Goal: Transaction & Acquisition: Register for event/course

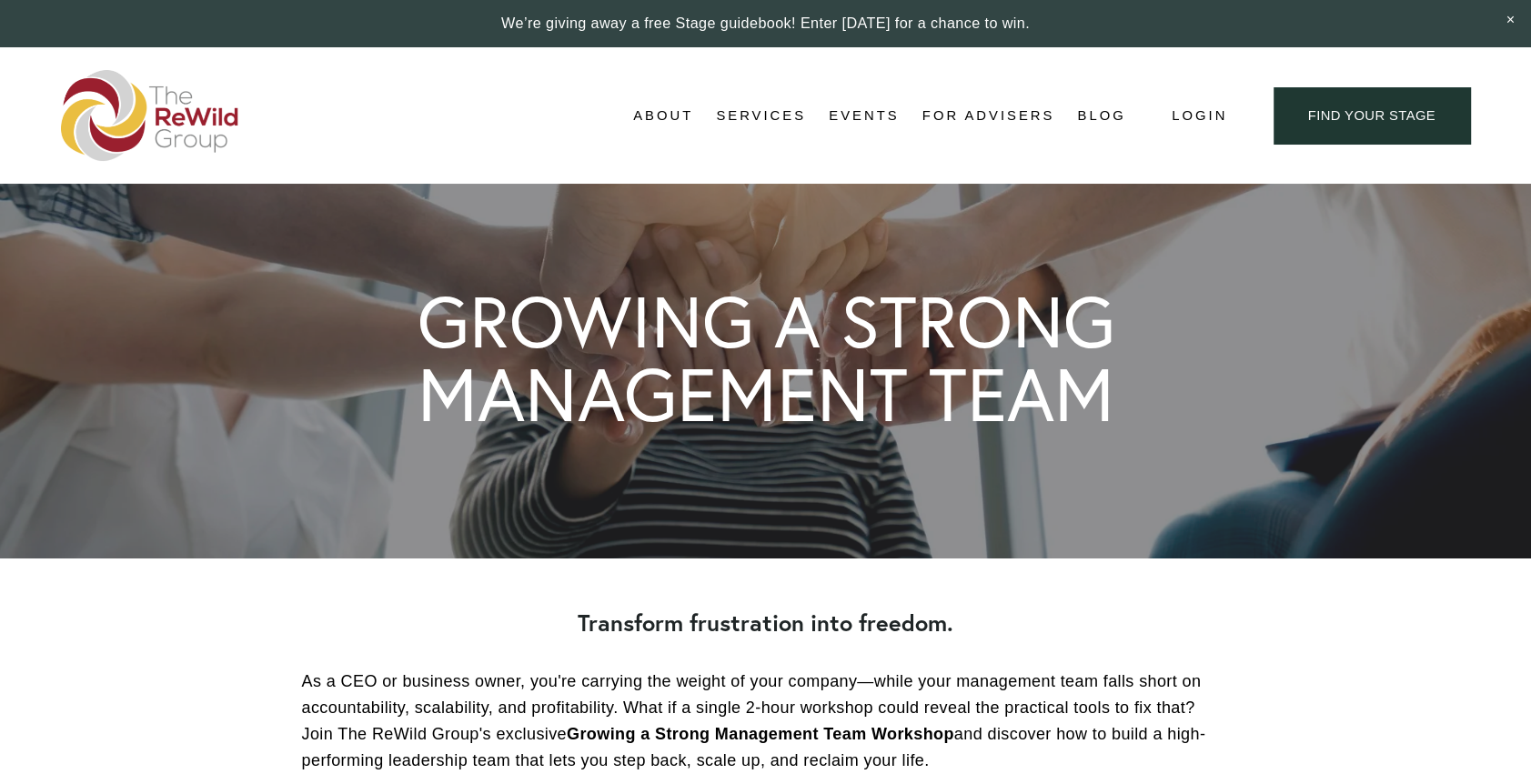
click at [850, 114] on link "Events" at bounding box center [864, 115] width 70 height 27
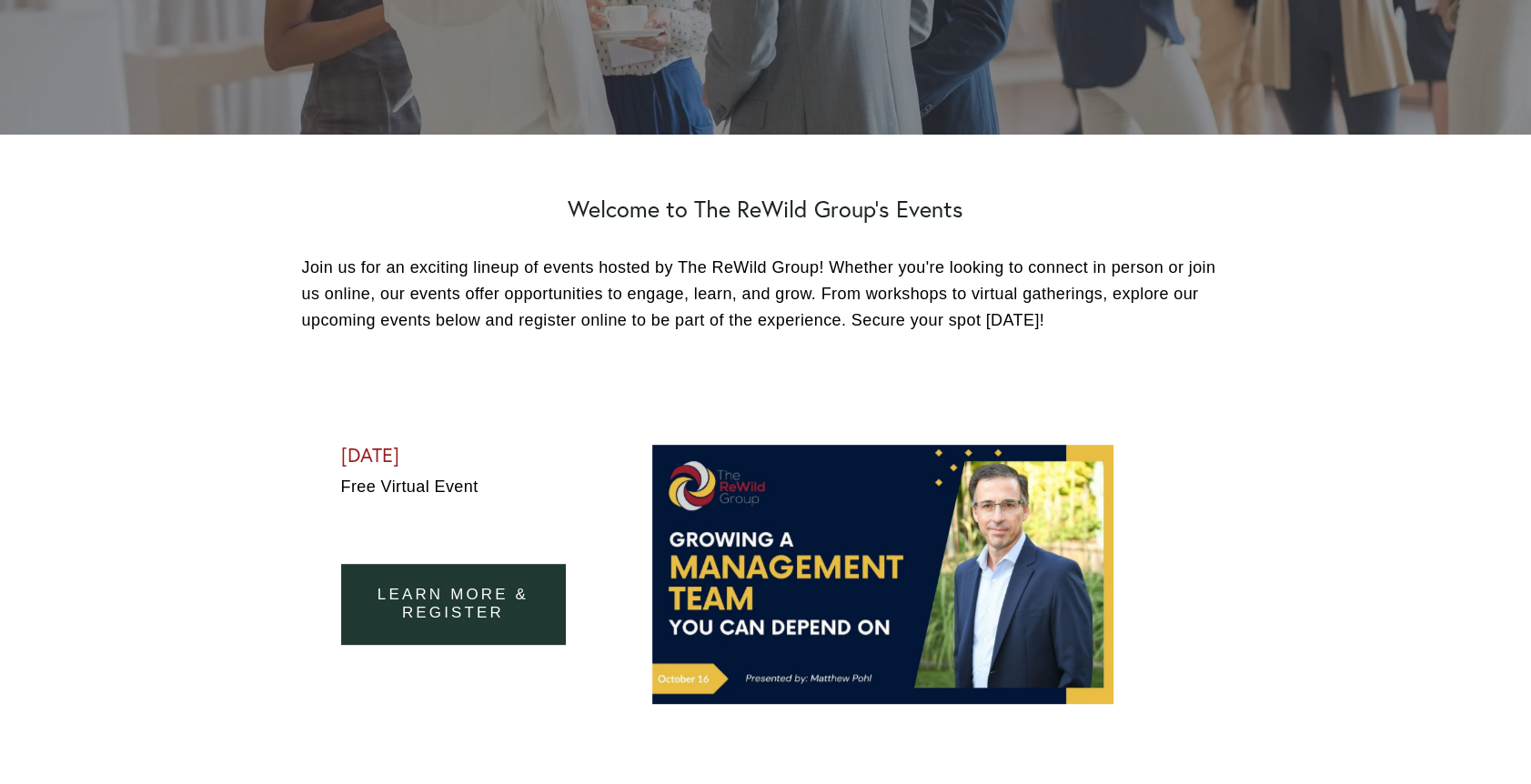
scroll to position [637, 0]
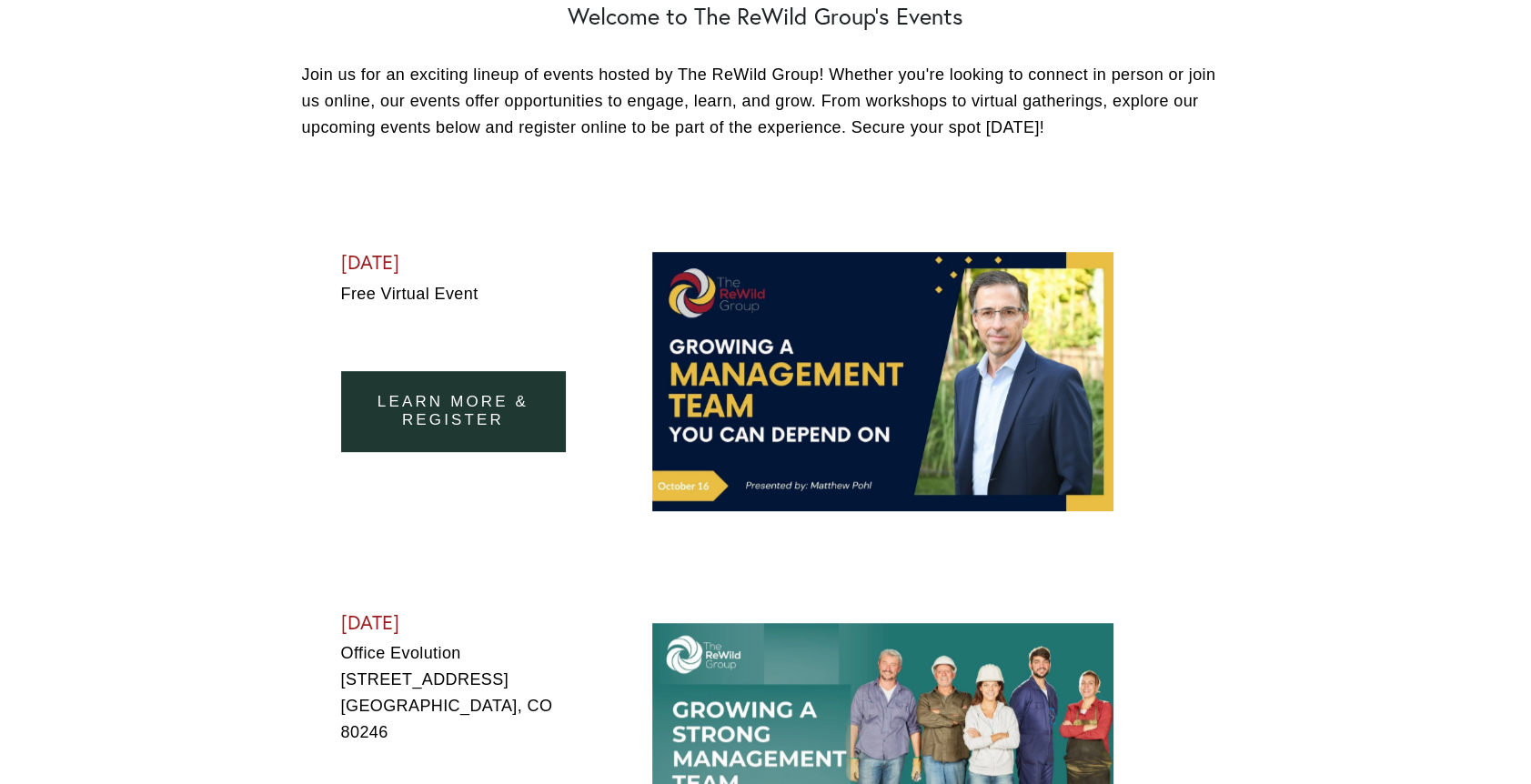
click at [455, 401] on link "learn more & Register" at bounding box center [453, 411] width 225 height 80
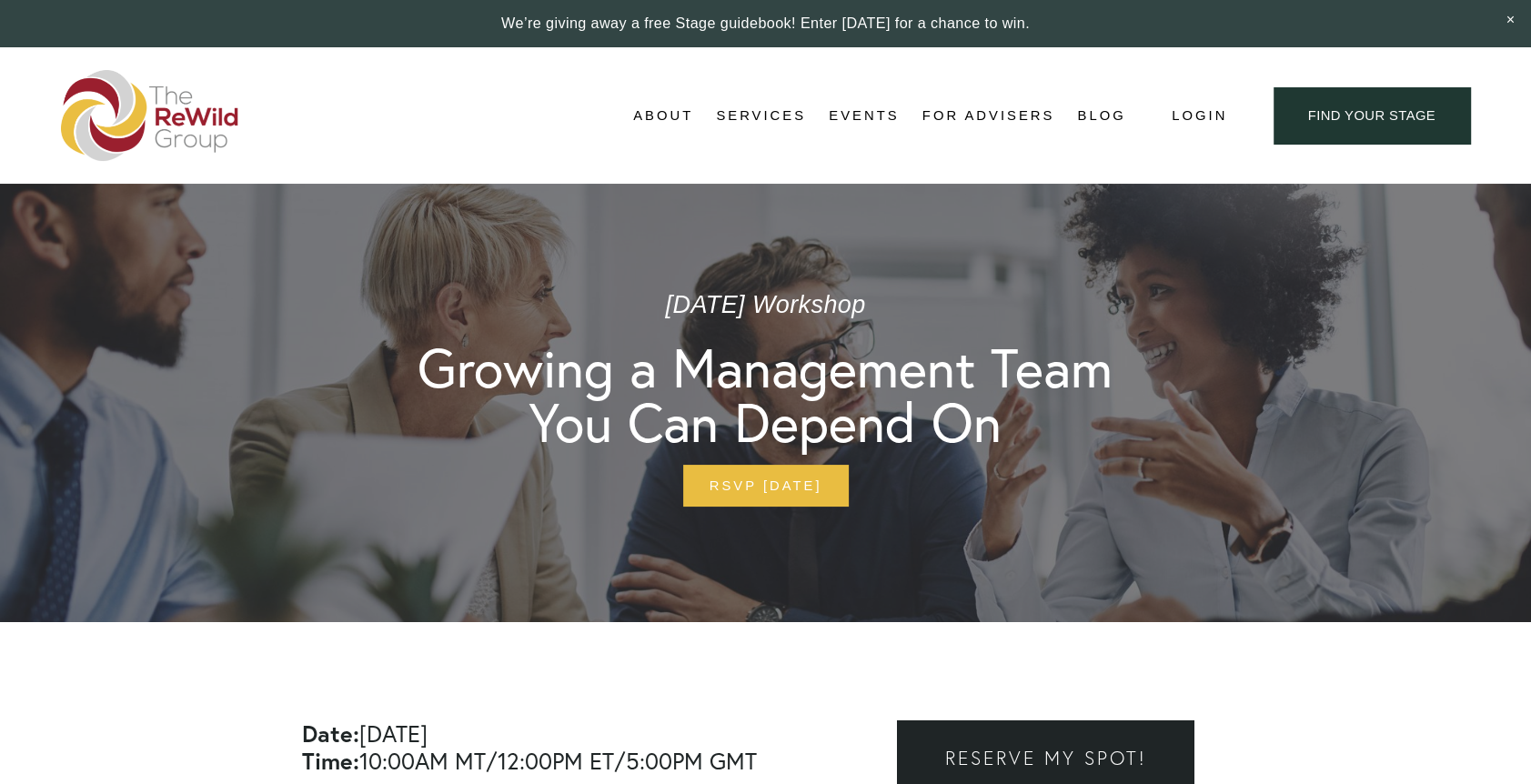
click at [862, 109] on link "Events" at bounding box center [864, 115] width 70 height 27
